Goal: Task Accomplishment & Management: Complete application form

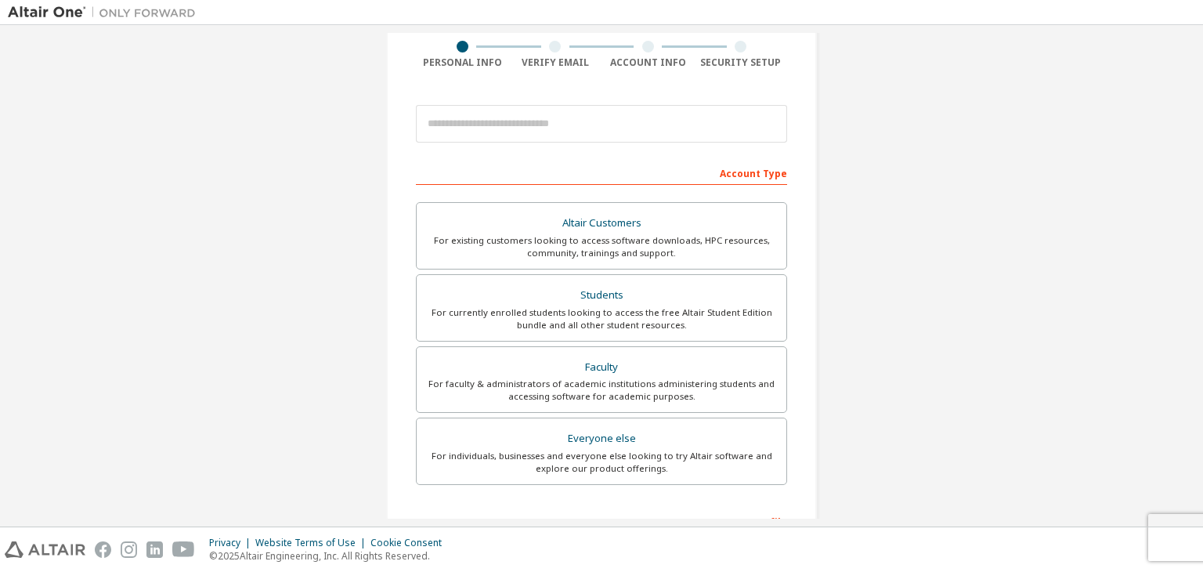
scroll to position [157, 0]
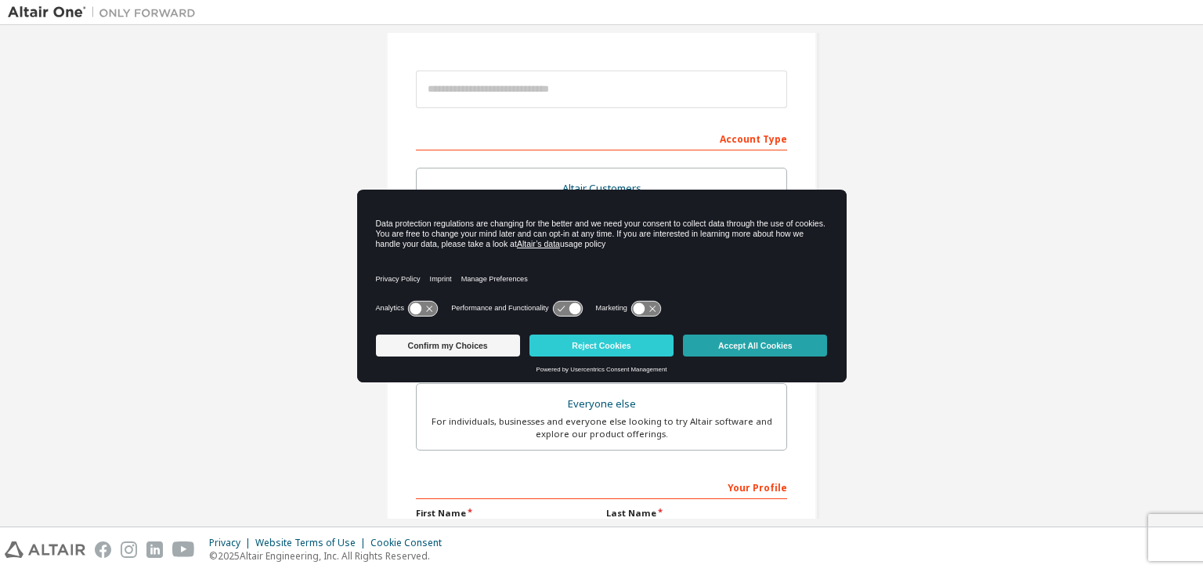
click at [803, 351] on button "Accept All Cookies" at bounding box center [755, 345] width 144 height 22
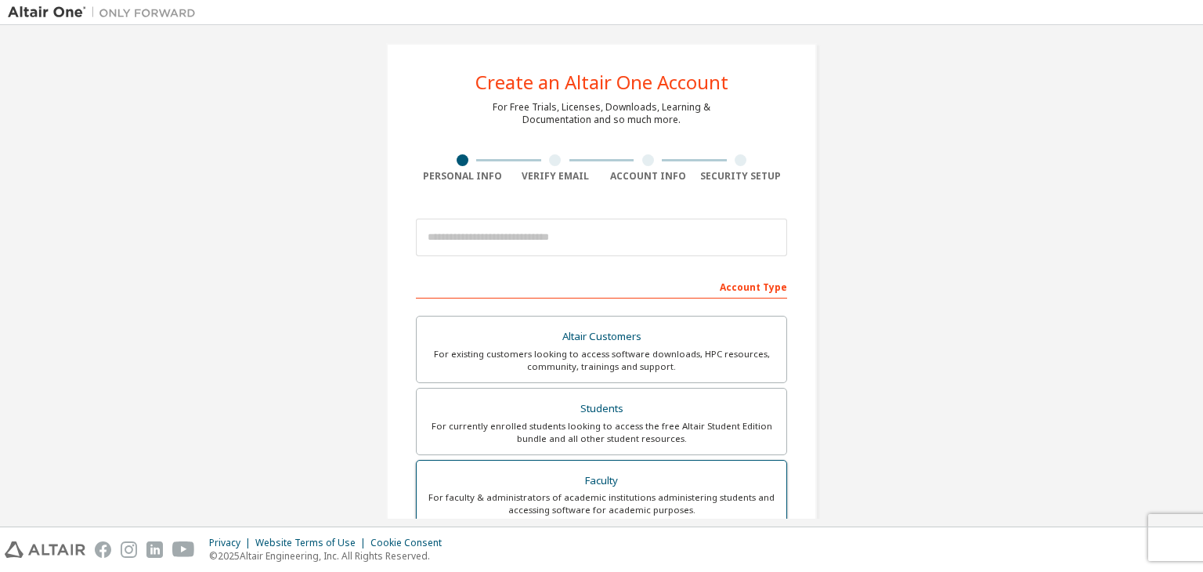
scroll to position [0, 0]
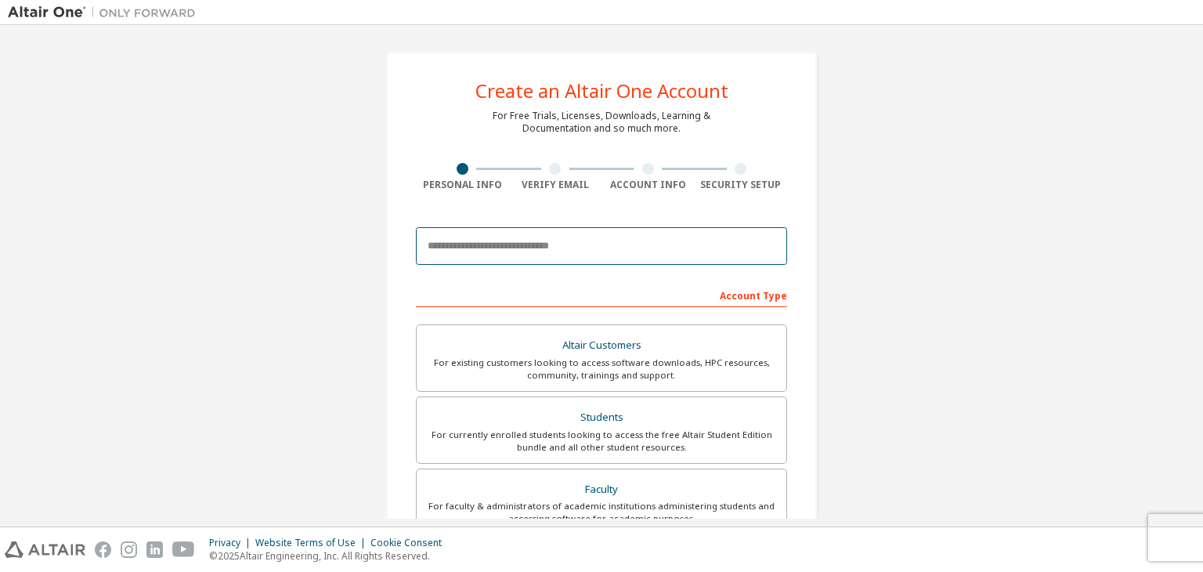
click at [527, 251] on input "email" at bounding box center [601, 246] width 371 height 38
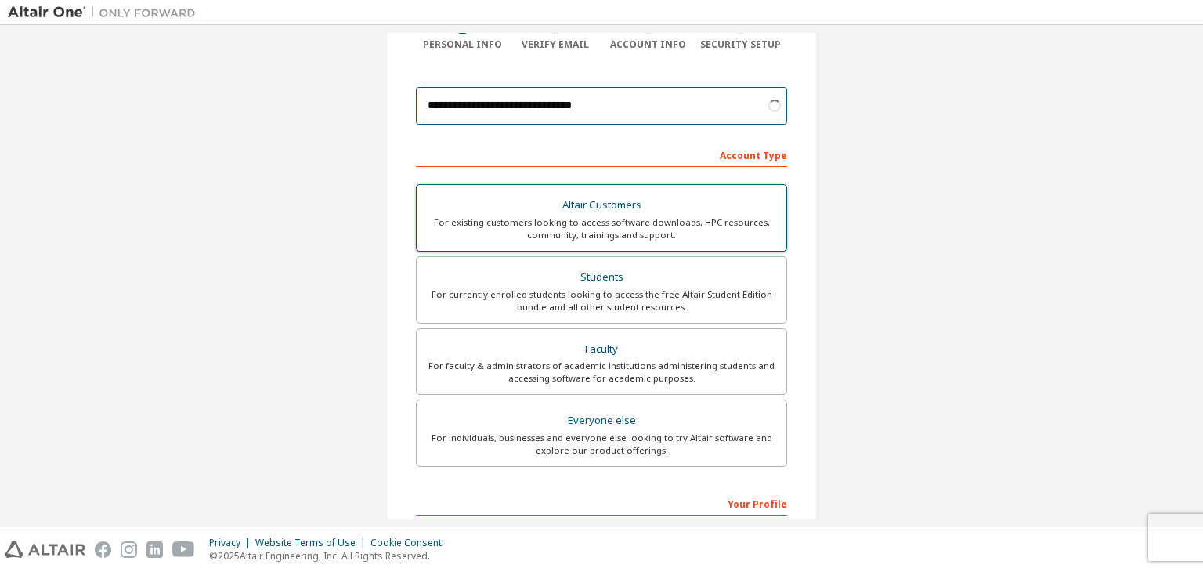
scroll to position [157, 0]
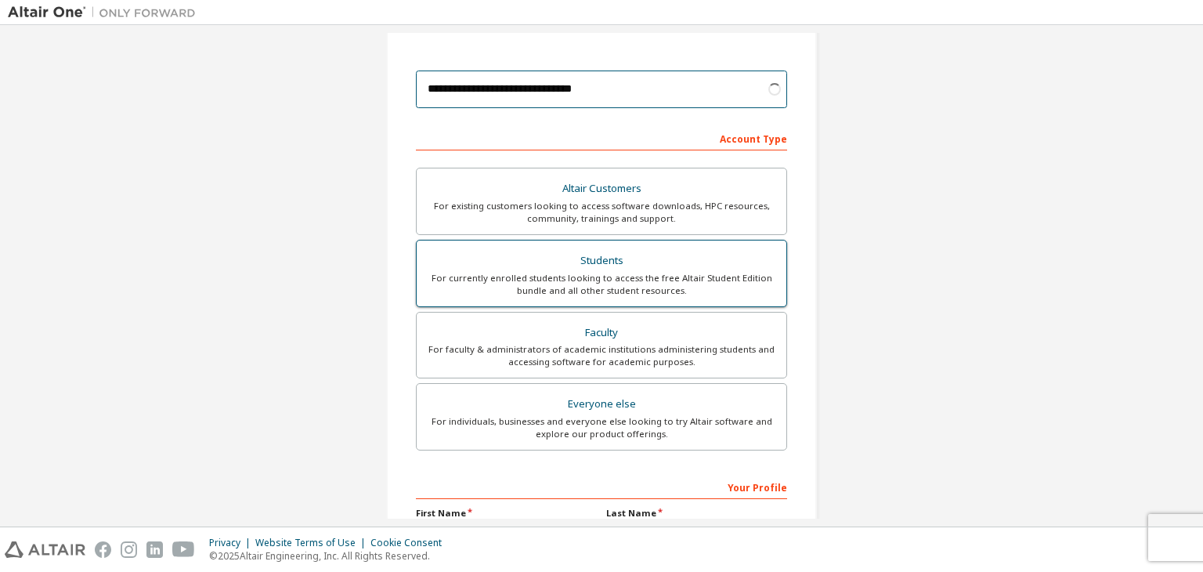
type input "**********"
click at [704, 273] on div "For currently enrolled students looking to access the free Altair Student Editi…" at bounding box center [601, 284] width 351 height 25
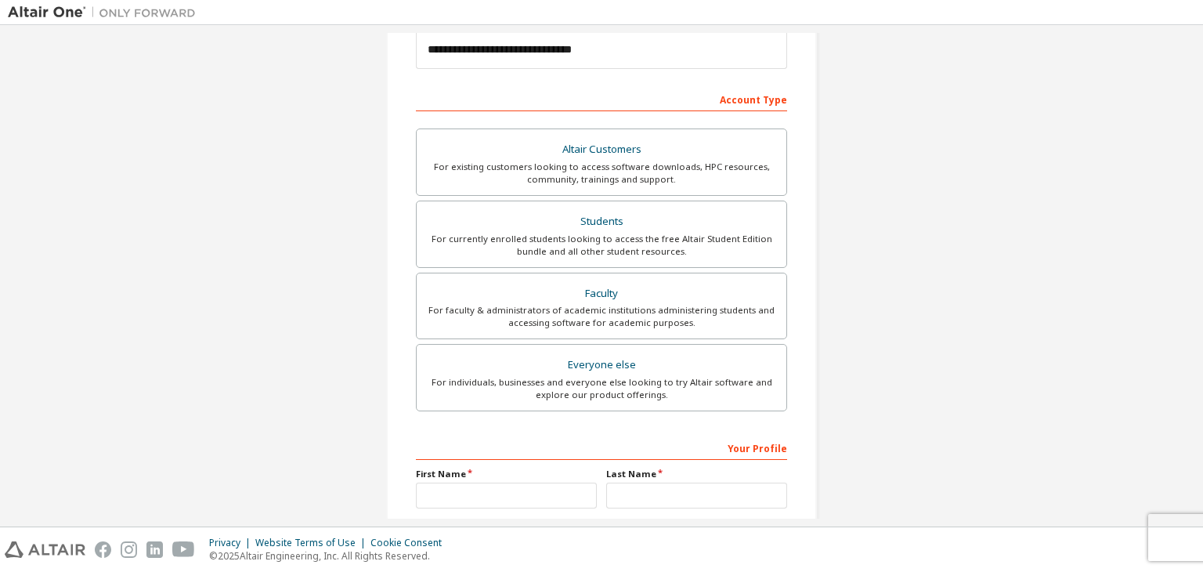
scroll to position [313, 0]
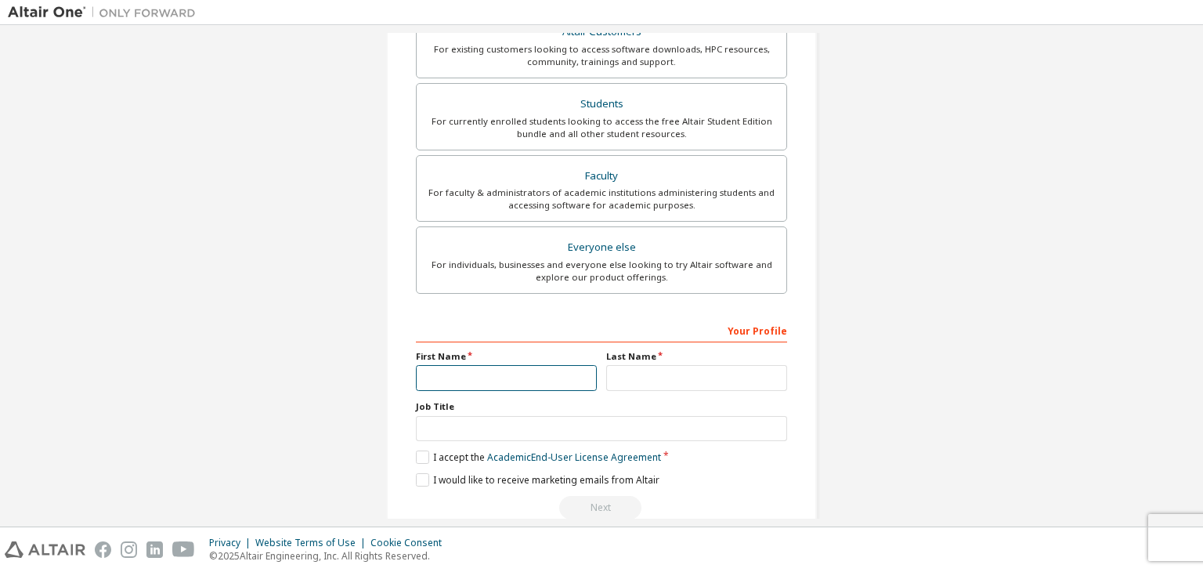
click at [549, 383] on input "text" at bounding box center [506, 378] width 181 height 26
type input "**********"
click at [634, 377] on input "text" at bounding box center [696, 378] width 181 height 26
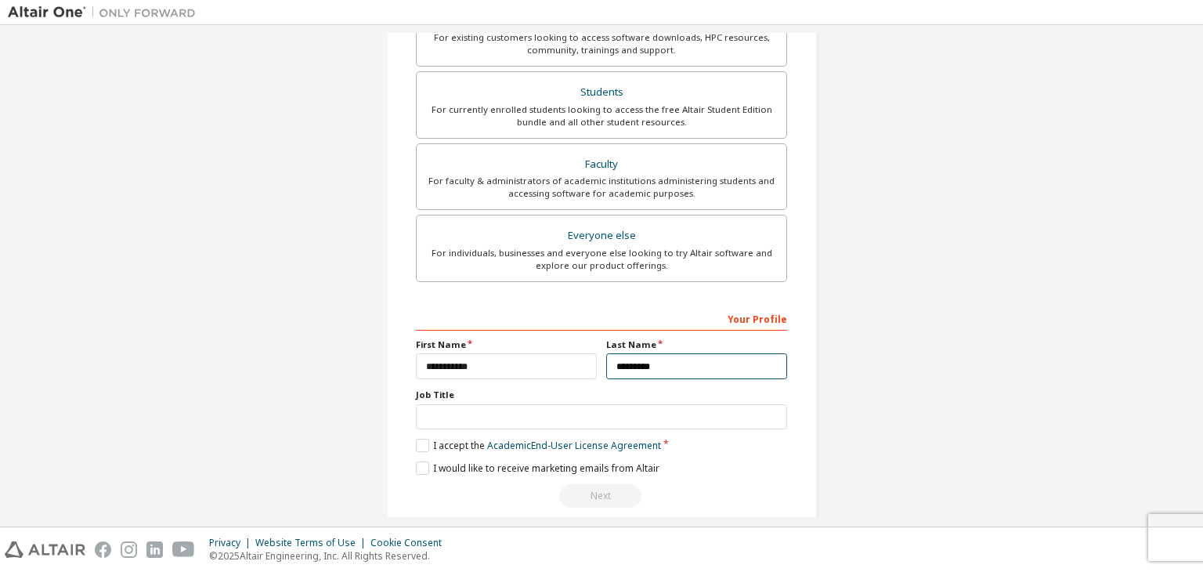
scroll to position [341, 0]
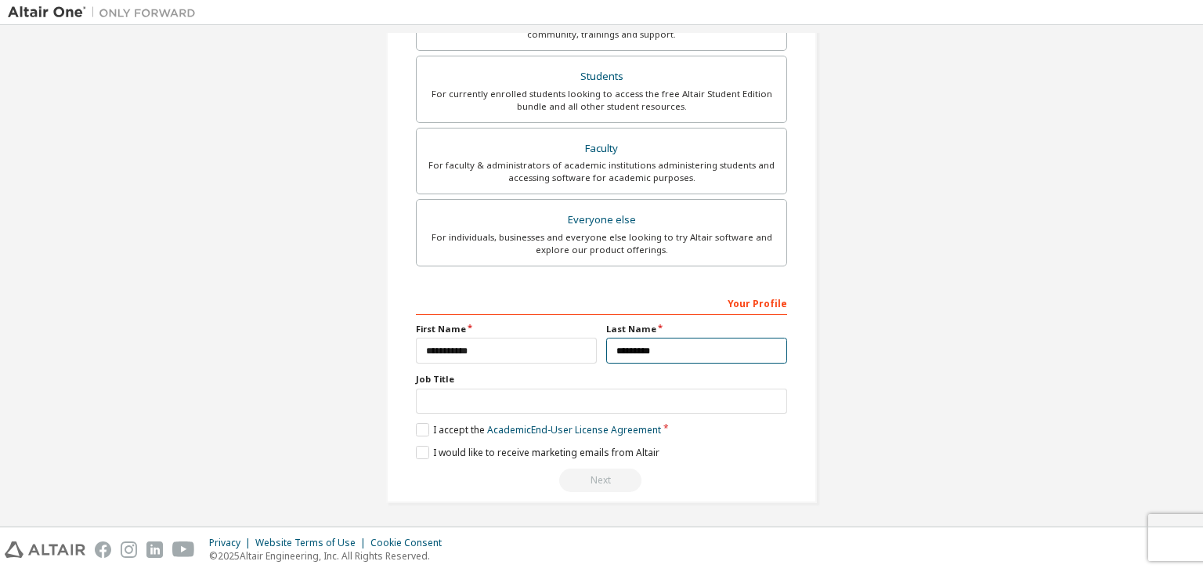
type input "*********"
click at [564, 409] on input "text" at bounding box center [601, 401] width 371 height 26
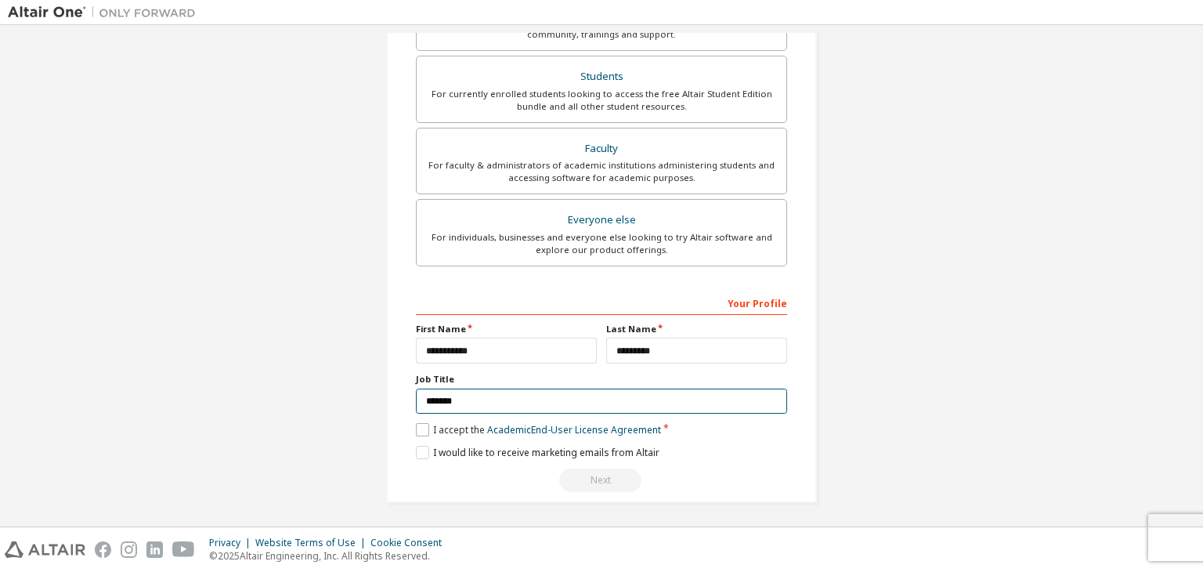
type input "*******"
click at [423, 424] on label "I accept the Academic End-User License Agreement" at bounding box center [538, 429] width 245 height 13
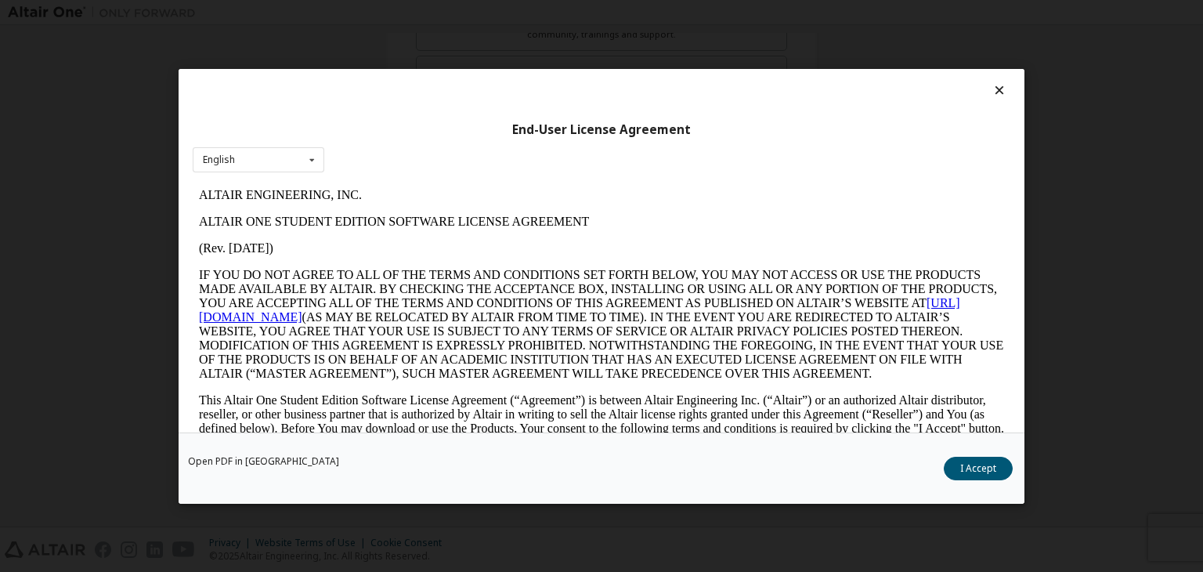
scroll to position [0, 0]
click at [947, 458] on div "Open PDF in New Tab I Accept" at bounding box center [602, 467] width 846 height 71
click at [951, 465] on button "I Accept" at bounding box center [978, 468] width 69 height 23
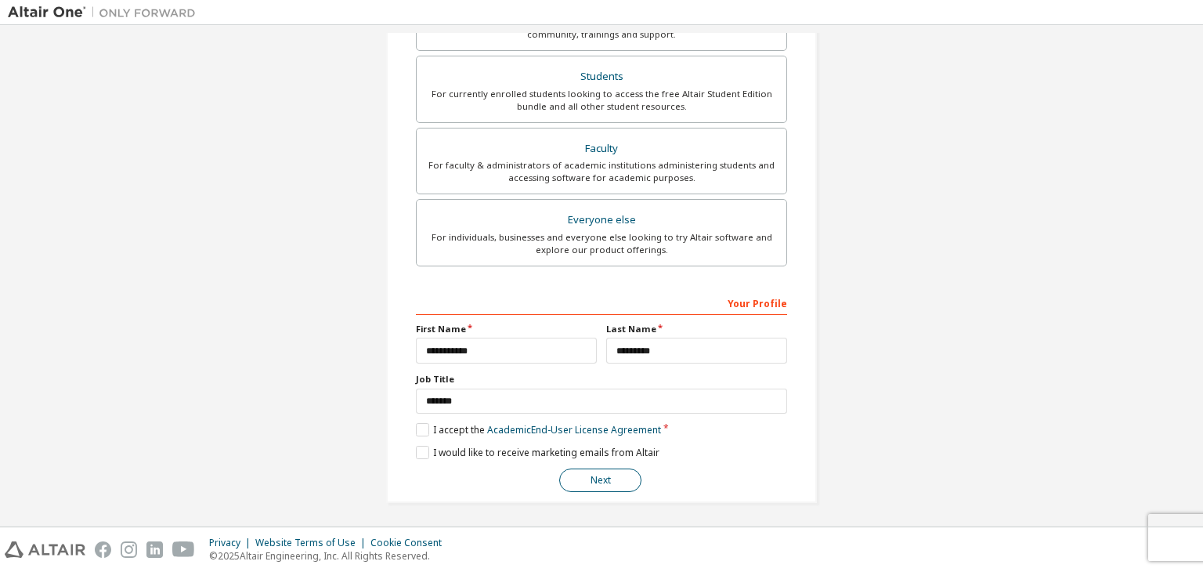
click at [594, 482] on button "Next" at bounding box center [600, 479] width 82 height 23
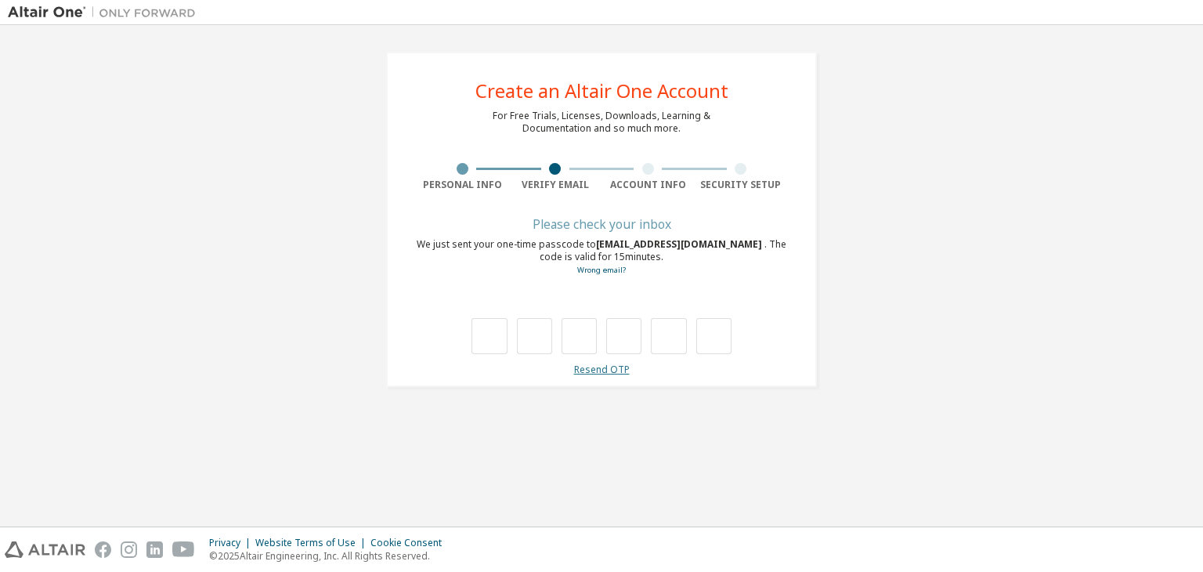
click at [612, 370] on link "Resend OTP" at bounding box center [602, 369] width 56 height 13
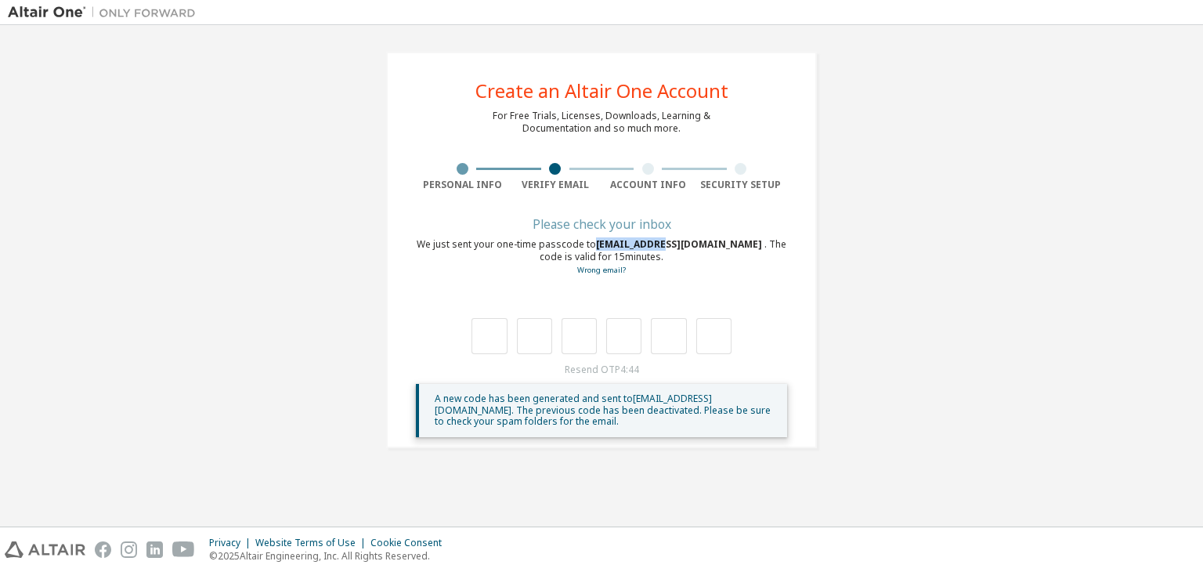
drag, startPoint x: 591, startPoint y: 247, endPoint x: 660, endPoint y: 249, distance: 68.9
click at [660, 249] on div "We just sent your one-time passcode to [EMAIL_ADDRESS][DOMAIN_NAME] . The code …" at bounding box center [601, 257] width 371 height 38
click at [695, 291] on div at bounding box center [601, 320] width 371 height 68
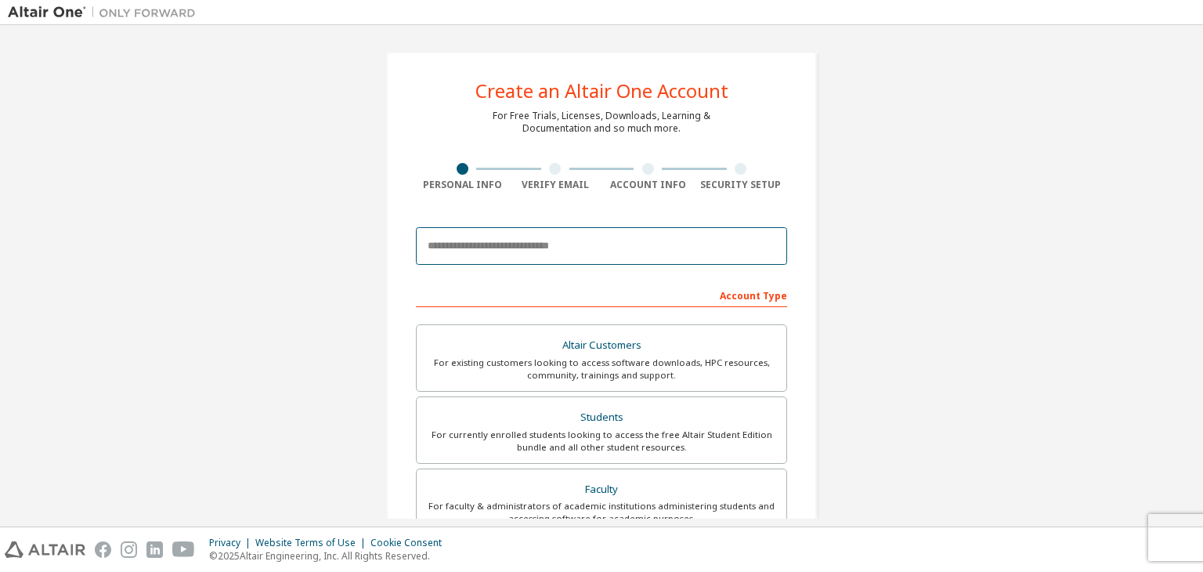
click at [565, 260] on input "email" at bounding box center [601, 246] width 371 height 38
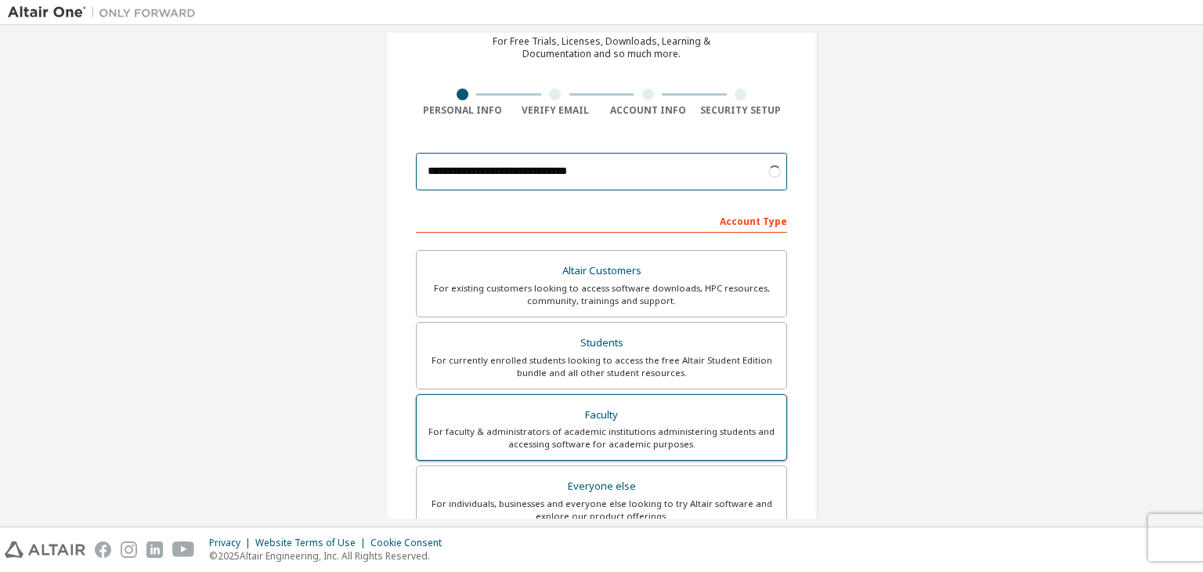
scroll to position [78, 0]
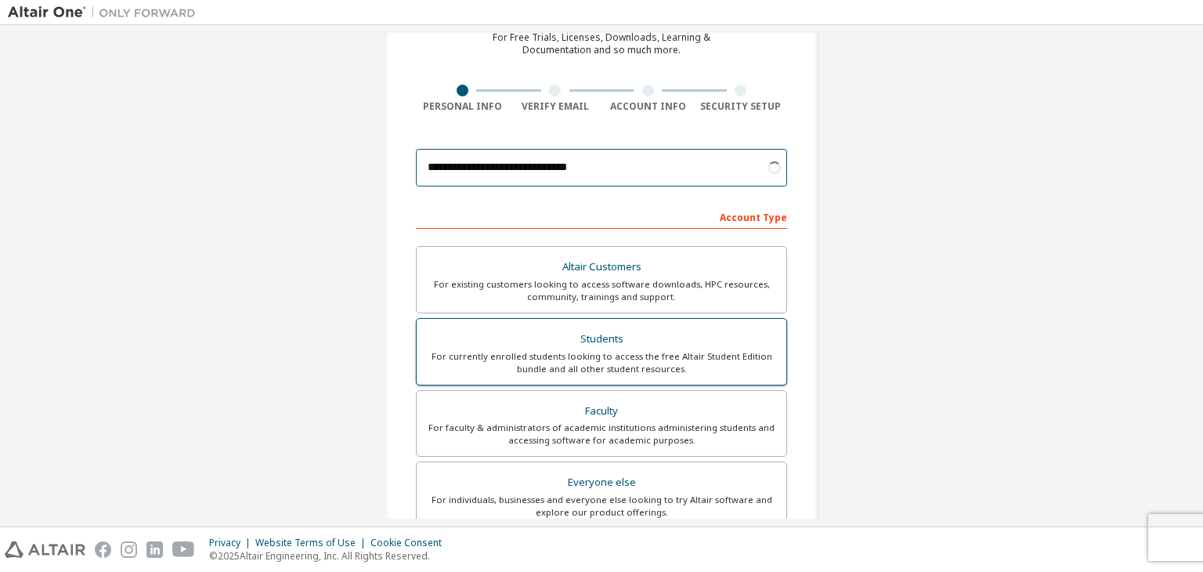
type input "**********"
click at [684, 350] on div "For currently enrolled students looking to access the free Altair Student Editi…" at bounding box center [601, 362] width 351 height 25
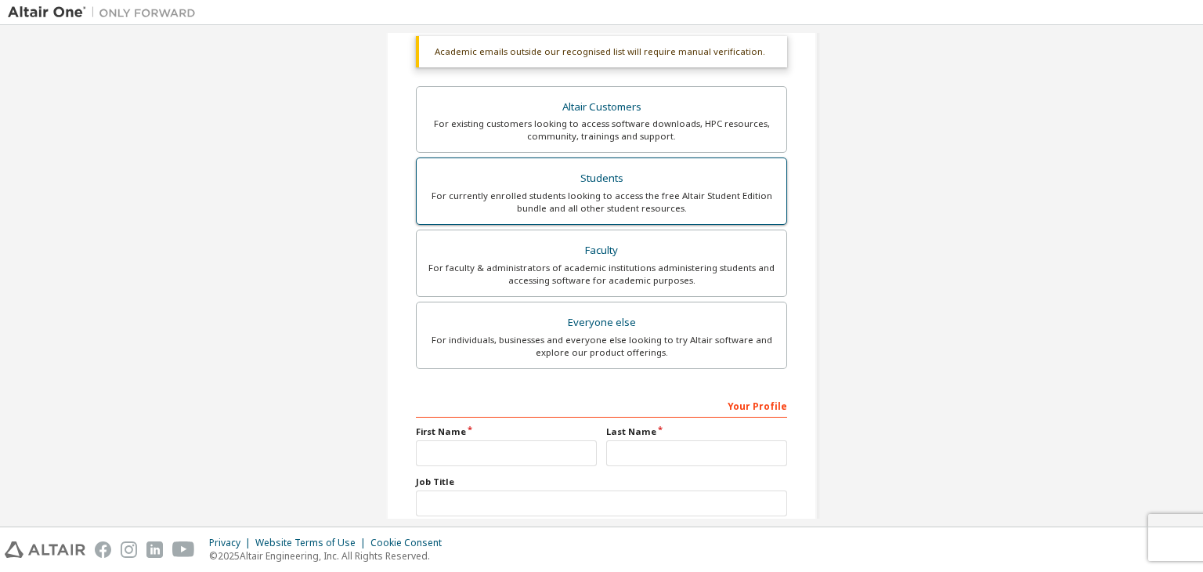
scroll to position [381, 0]
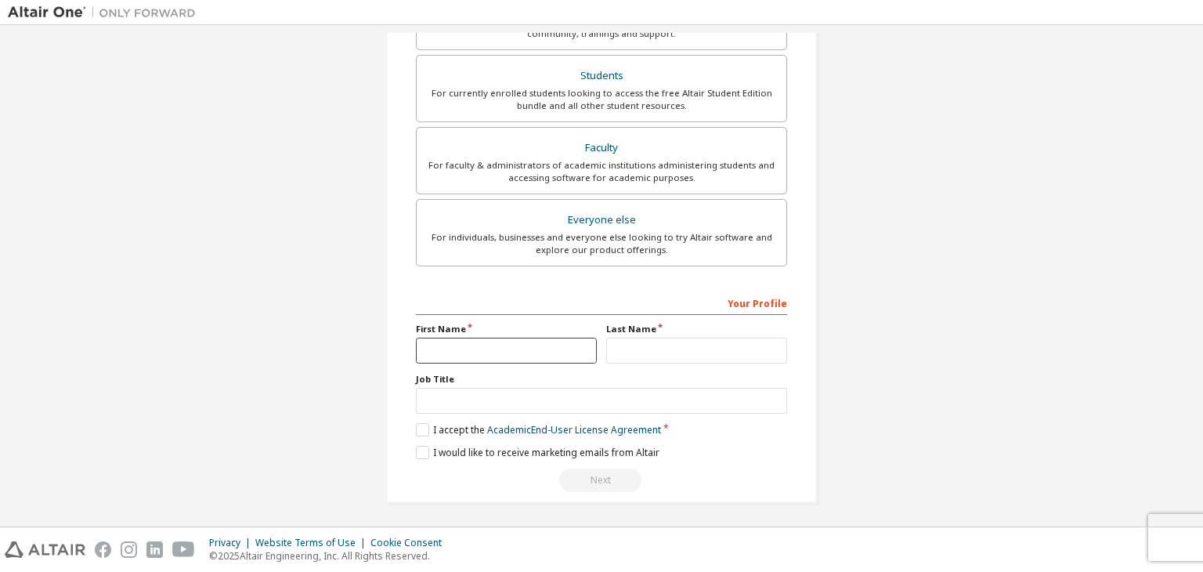
click at [551, 352] on input "text" at bounding box center [506, 351] width 181 height 26
type input "**********"
click at [640, 354] on input "text" at bounding box center [696, 351] width 181 height 26
type input "*********"
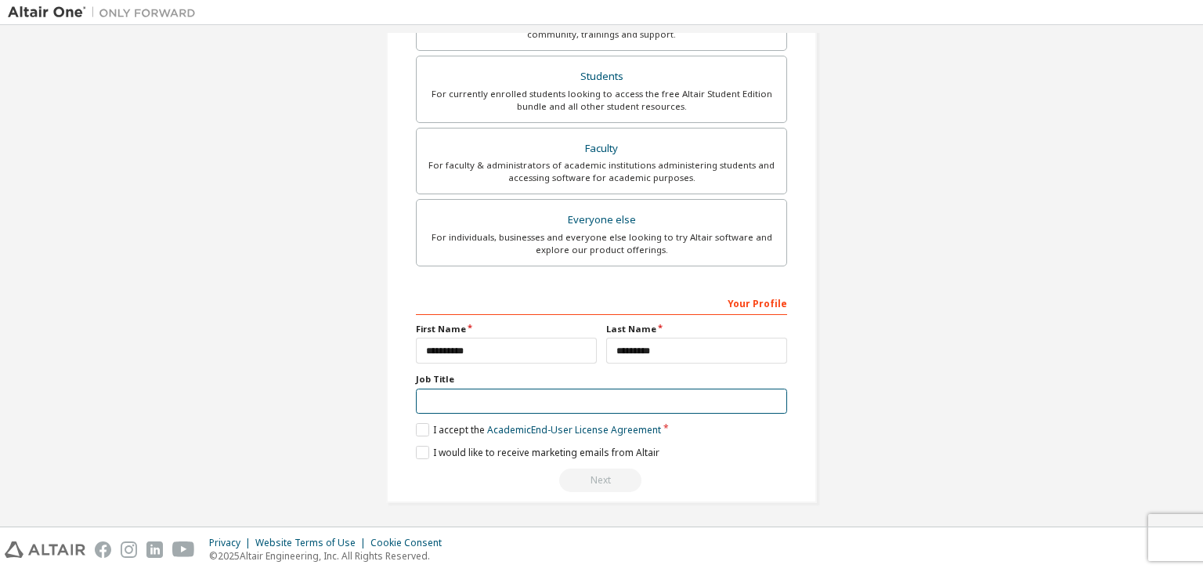
click at [756, 402] on input "text" at bounding box center [601, 401] width 371 height 26
type input "*******"
click at [445, 427] on label "I accept the Academic End-User License Agreement" at bounding box center [538, 429] width 245 height 13
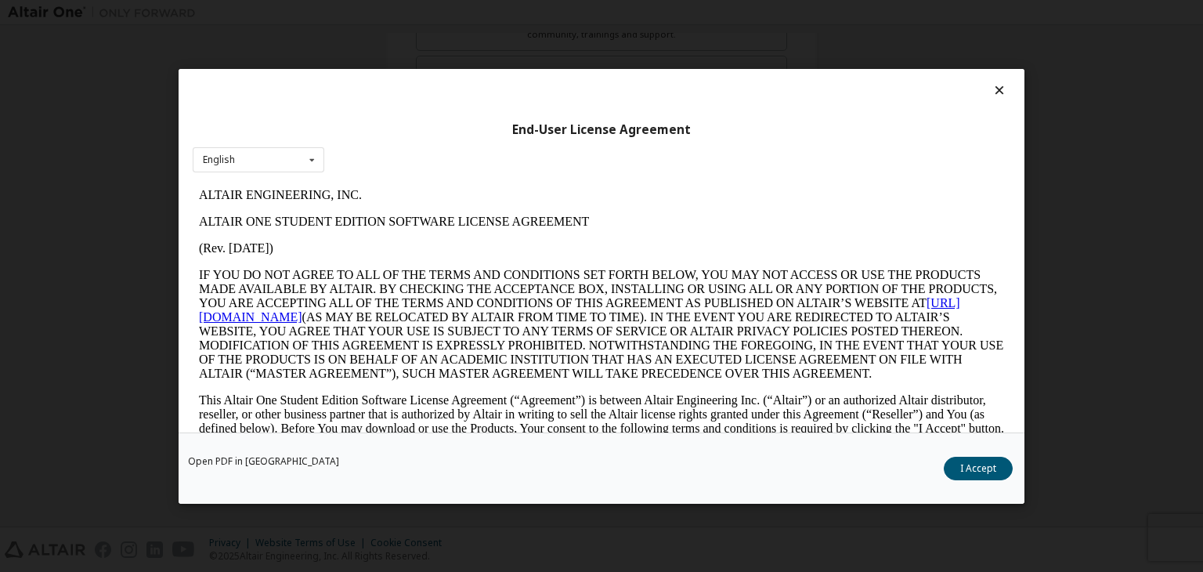
scroll to position [0, 0]
click at [974, 474] on button "I Accept" at bounding box center [978, 468] width 69 height 23
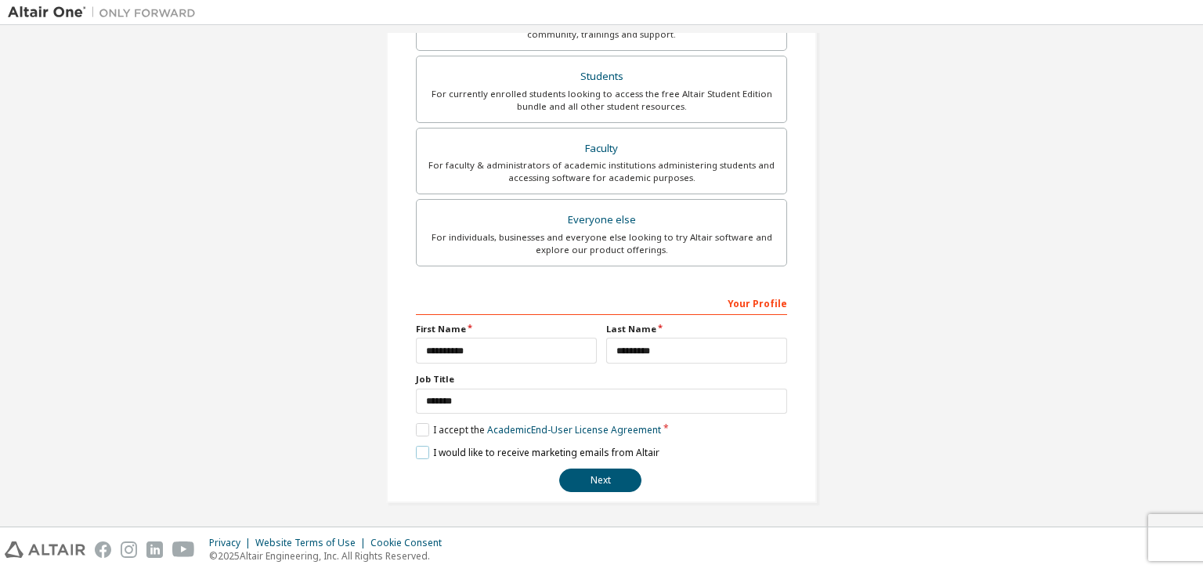
click at [576, 455] on label "I would like to receive marketing emails from Altair" at bounding box center [538, 452] width 244 height 13
click at [587, 471] on button "Next" at bounding box center [600, 479] width 82 height 23
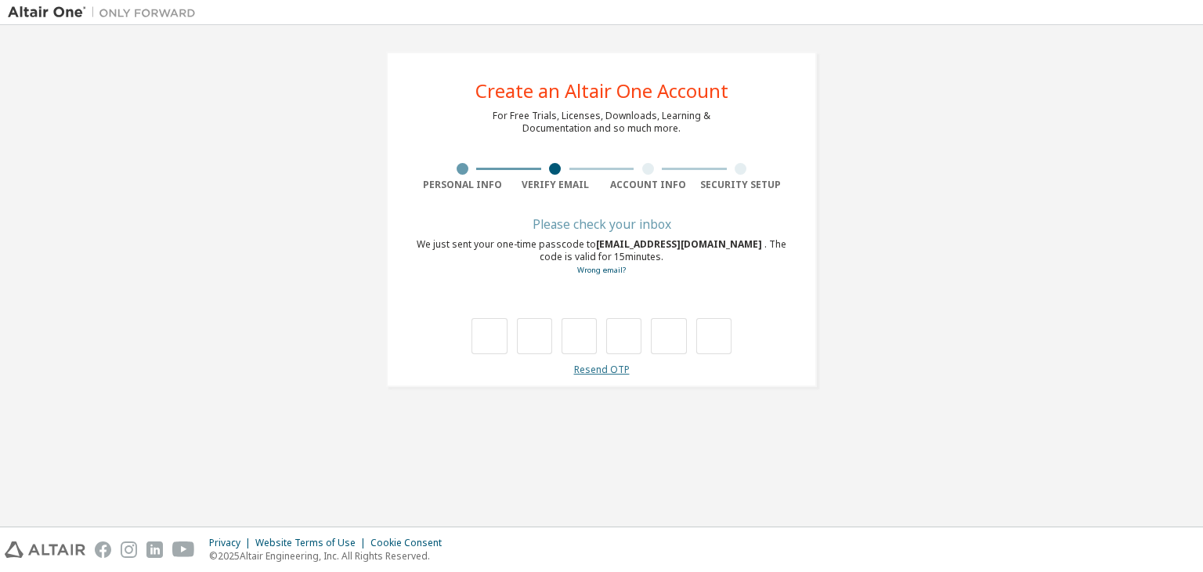
click at [602, 369] on link "Resend OTP" at bounding box center [602, 369] width 56 height 13
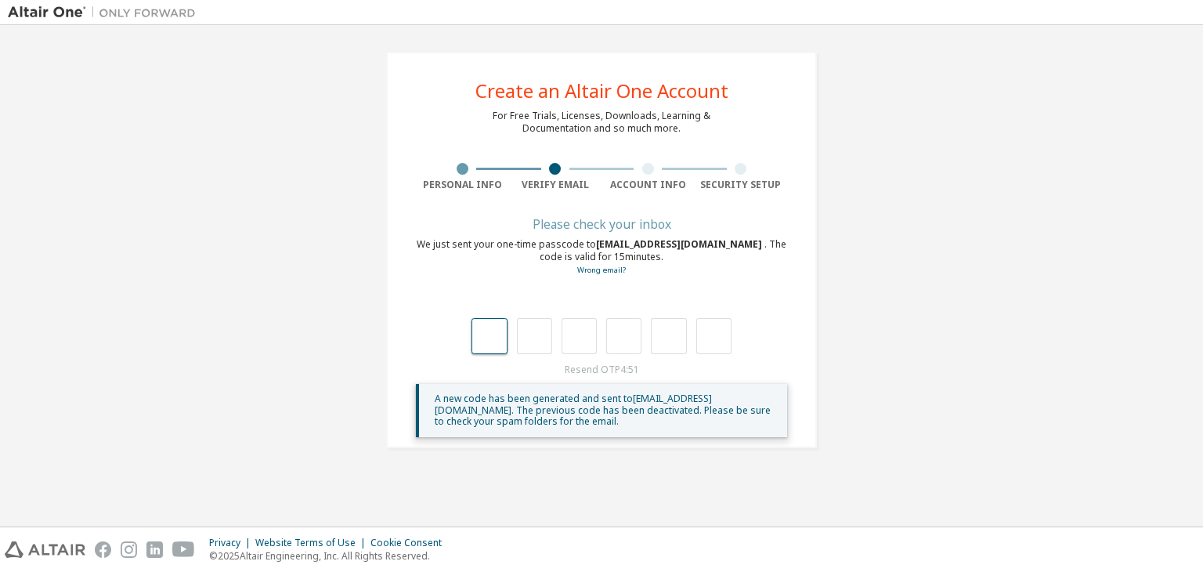
click at [500, 334] on input "text" at bounding box center [488, 336] width 35 height 36
type input "*"
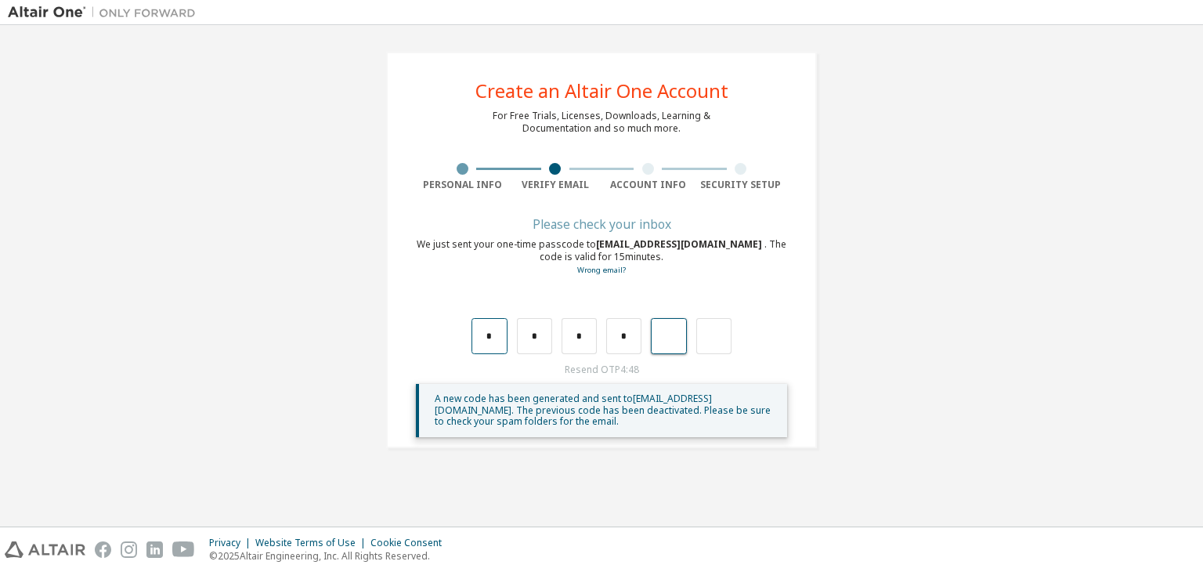
type input "*"
click at [677, 341] on input "*" at bounding box center [668, 336] width 35 height 36
click at [676, 339] on input "text" at bounding box center [668, 336] width 35 height 36
type input "*"
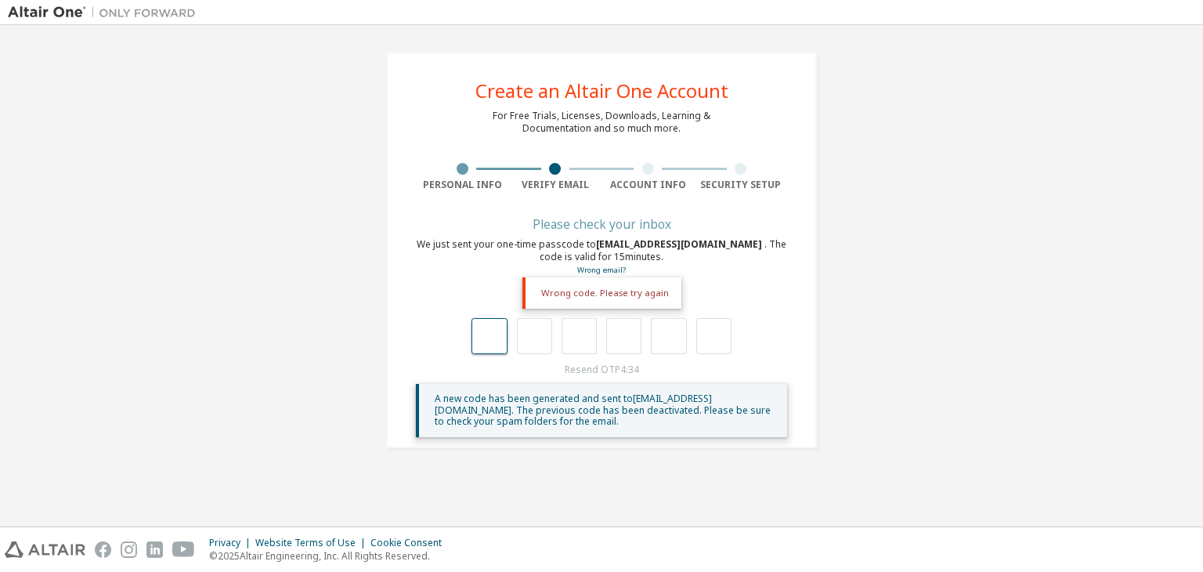
click at [486, 342] on input "text" at bounding box center [488, 336] width 35 height 36
type input "*"
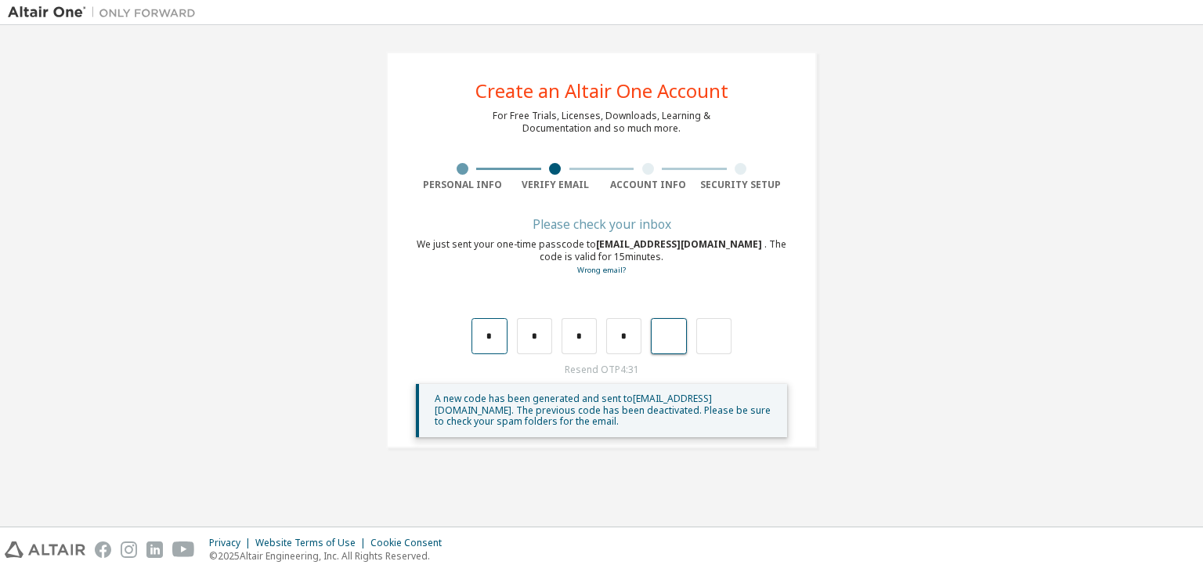
type input "*"
